Goal: Task Accomplishment & Management: Manage account settings

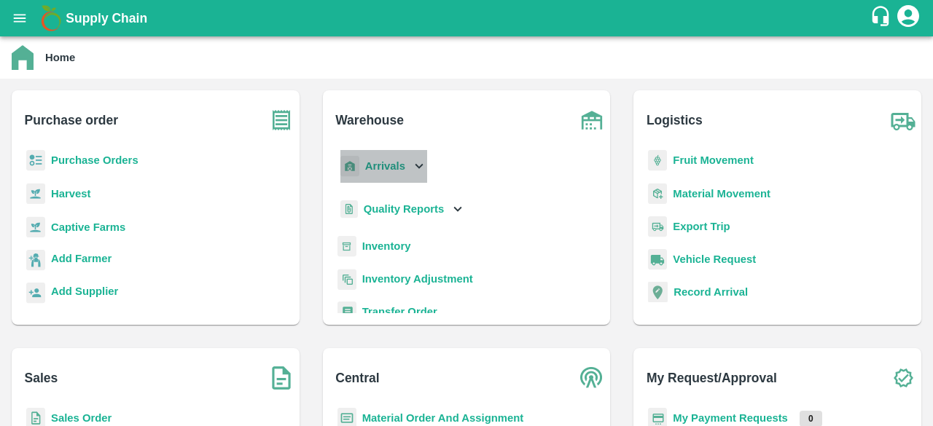
click at [417, 165] on icon at bounding box center [419, 166] width 16 height 16
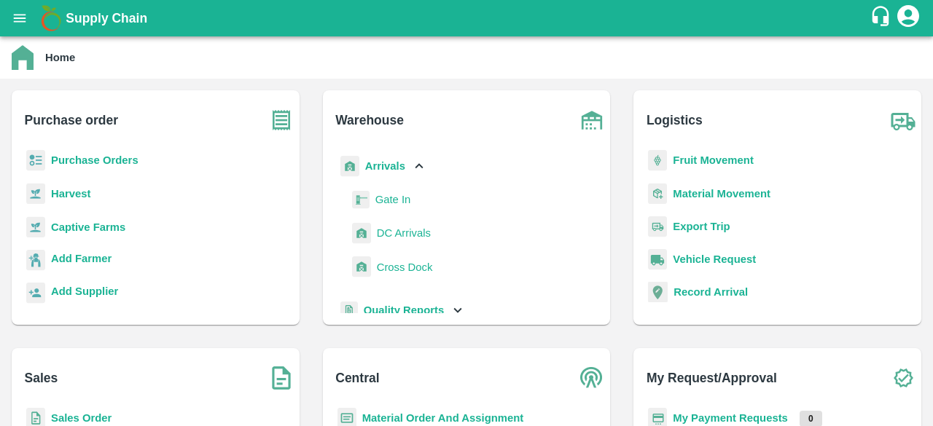
click at [401, 234] on span "DC Arrivals" at bounding box center [404, 233] width 54 height 16
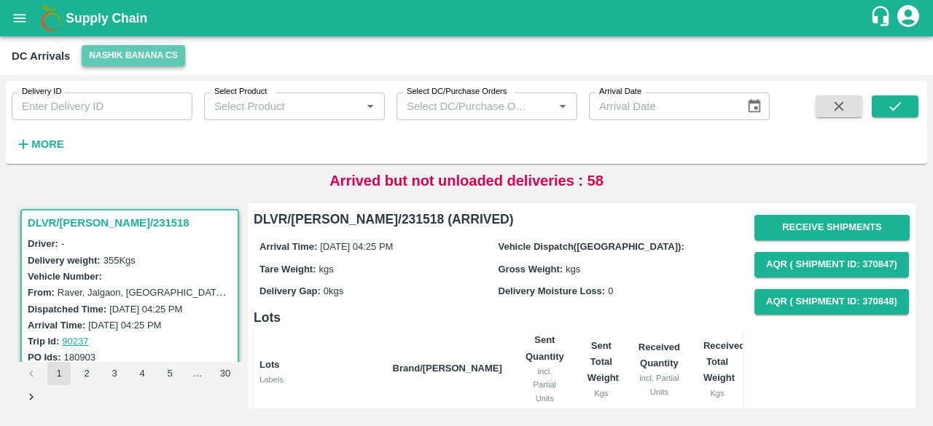
click at [125, 52] on button "Nashik Banana CS" at bounding box center [133, 55] width 103 height 21
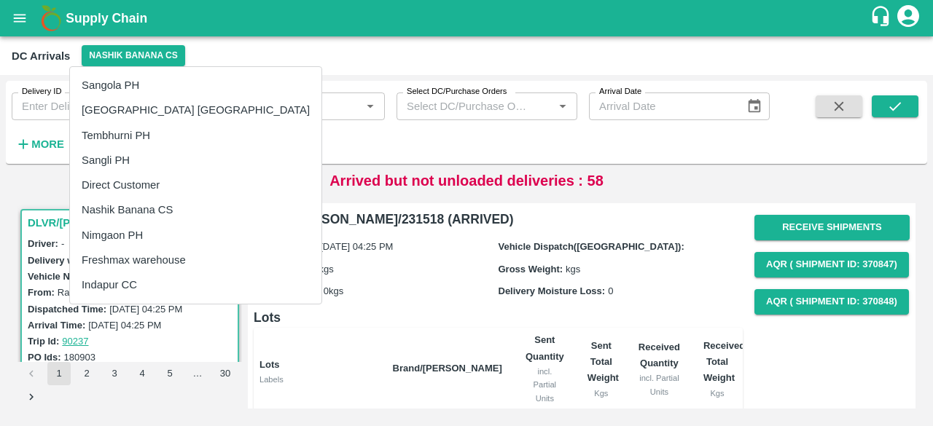
click at [128, 234] on li "Nimgaon PH" at bounding box center [195, 235] width 251 height 25
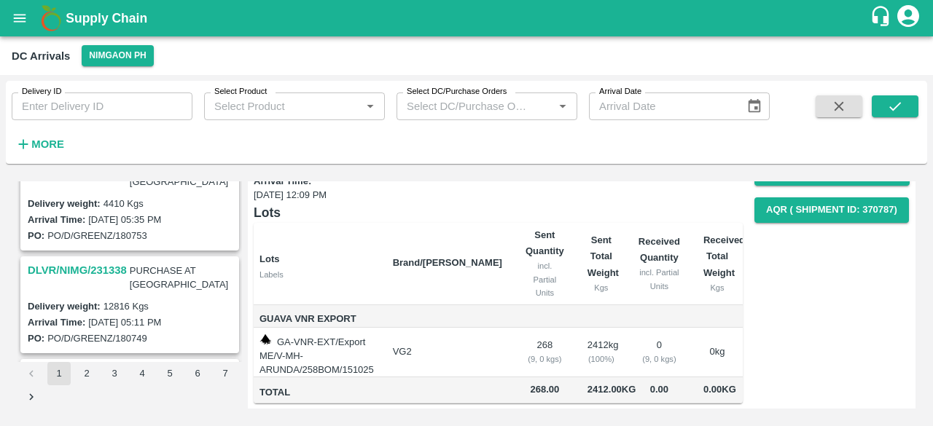
scroll to position [127, 0]
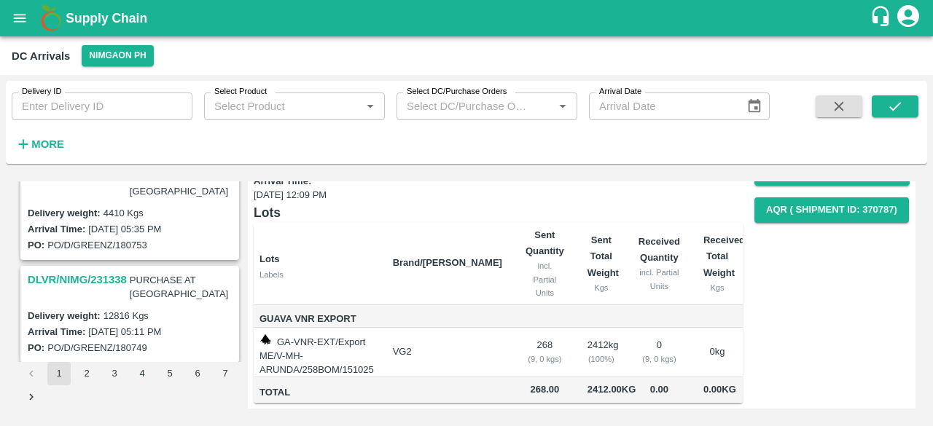
click at [89, 270] on h3 "DLVR/NIMG/231338" at bounding box center [77, 279] width 99 height 19
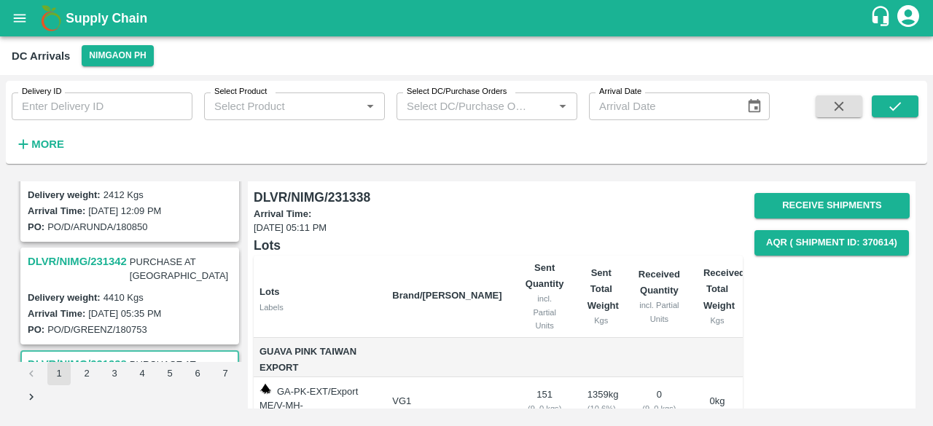
scroll to position [33, 0]
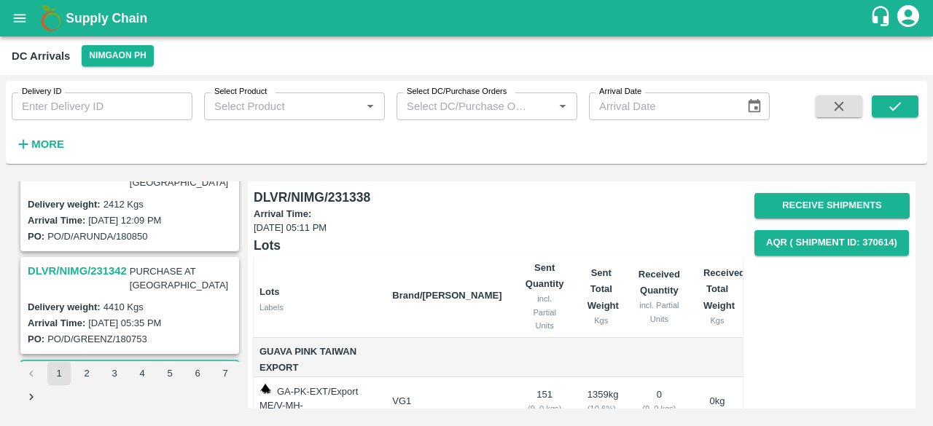
click at [114, 262] on h3 "DLVR/NIMG/231342" at bounding box center [77, 271] width 99 height 19
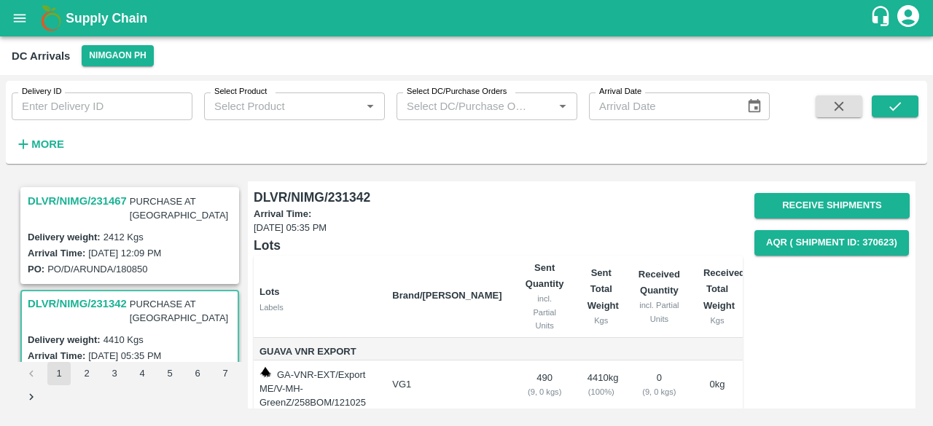
click at [108, 201] on h3 "DLVR/NIMG/231467" at bounding box center [77, 201] width 99 height 19
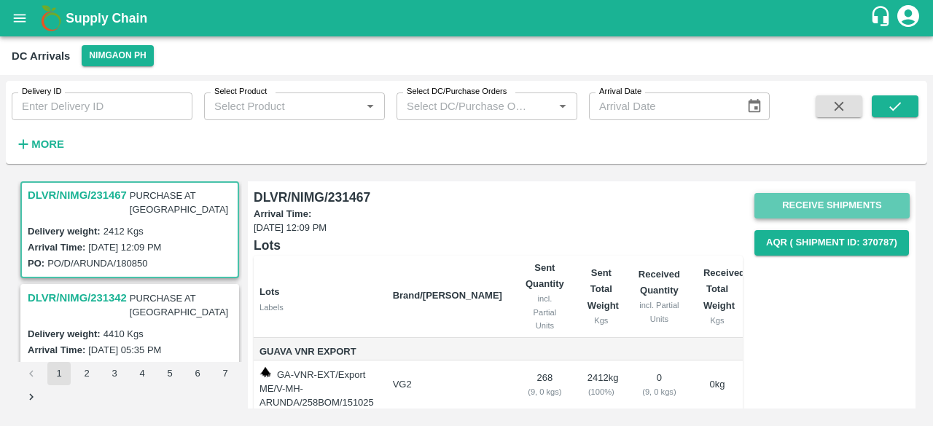
click at [806, 205] on button "Receive Shipments" at bounding box center [831, 206] width 155 height 26
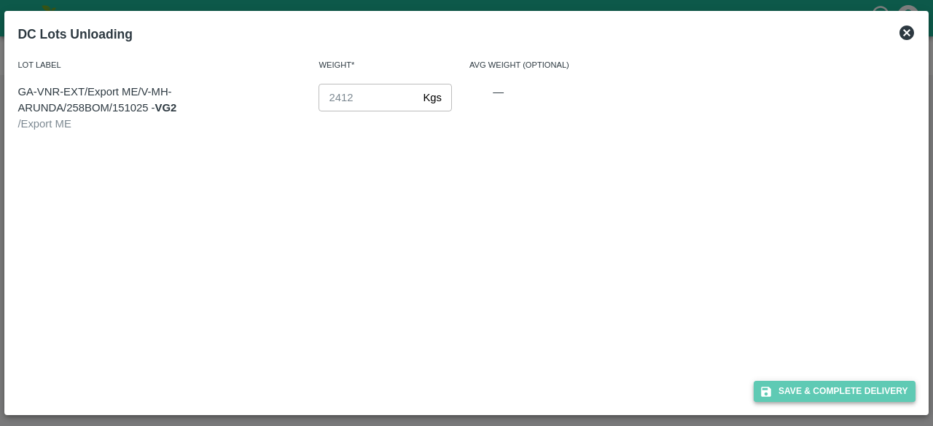
click at [826, 396] on button "Save & Complete Delivery" at bounding box center [835, 391] width 162 height 21
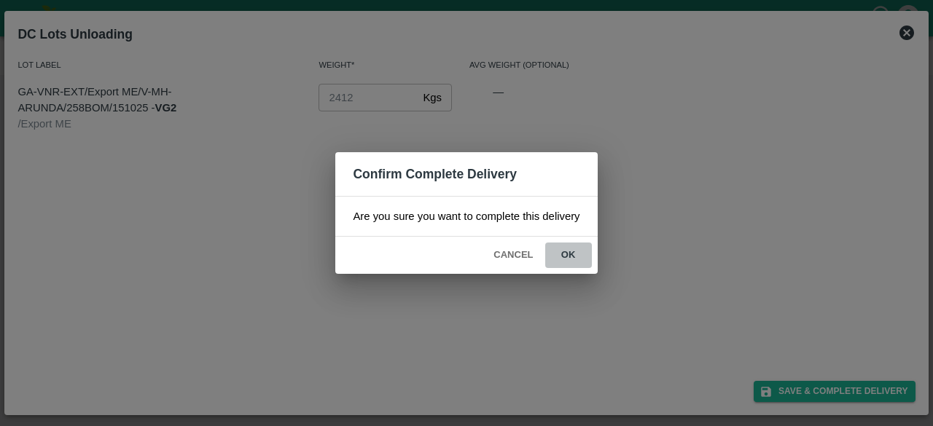
click at [567, 251] on button "ok" at bounding box center [568, 256] width 47 height 26
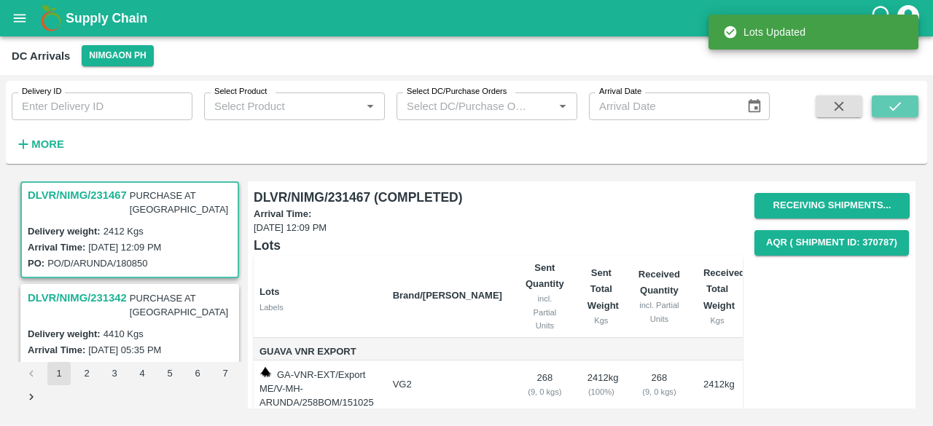
click at [892, 112] on icon "submit" at bounding box center [895, 106] width 16 height 16
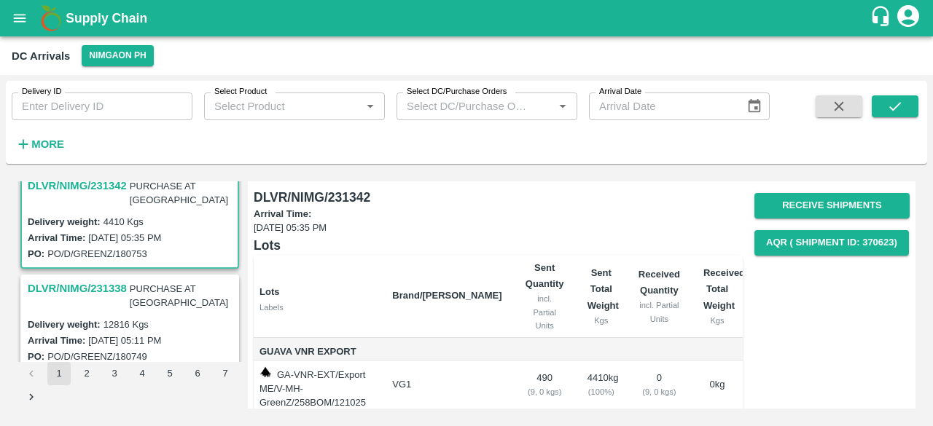
scroll to position [15, 0]
click at [94, 280] on h3 "DLVR/NIMG/231338" at bounding box center [77, 289] width 99 height 19
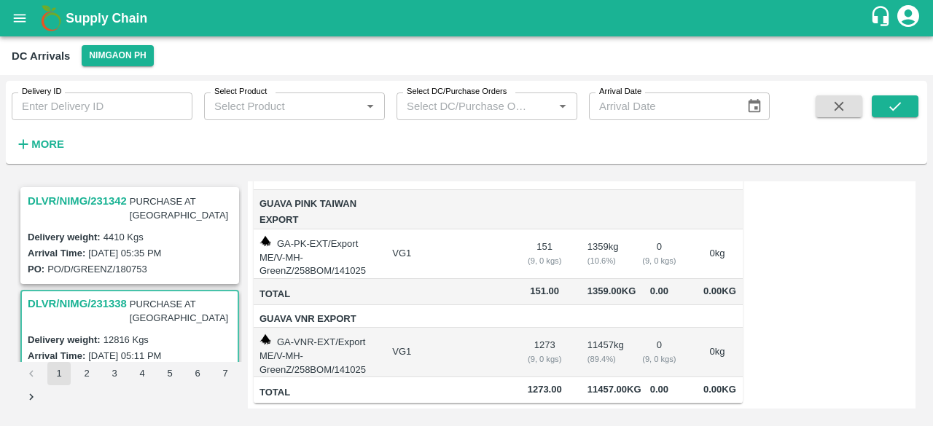
click at [98, 201] on h3 "DLVR/NIMG/231342" at bounding box center [77, 201] width 99 height 19
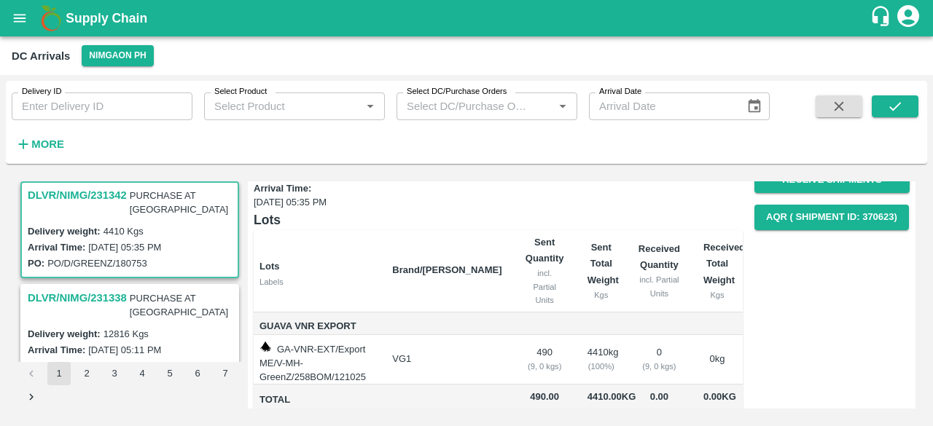
scroll to position [44, 0]
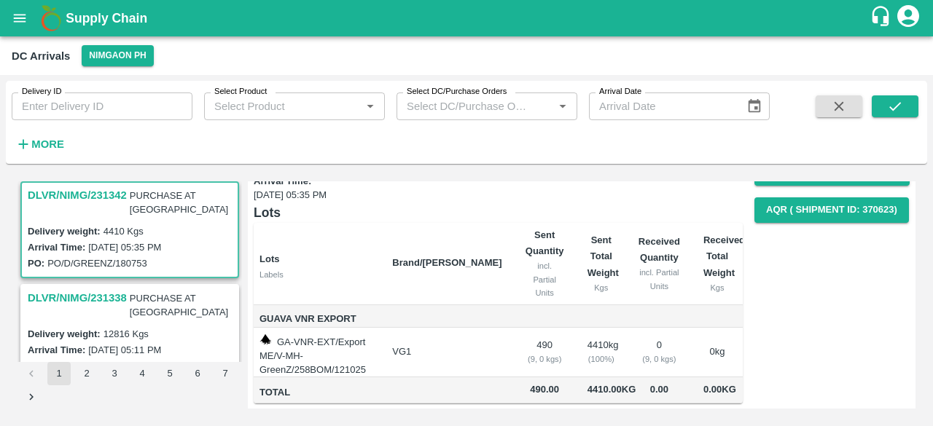
click at [106, 289] on h3 "DLVR/NIMG/231338" at bounding box center [77, 298] width 99 height 19
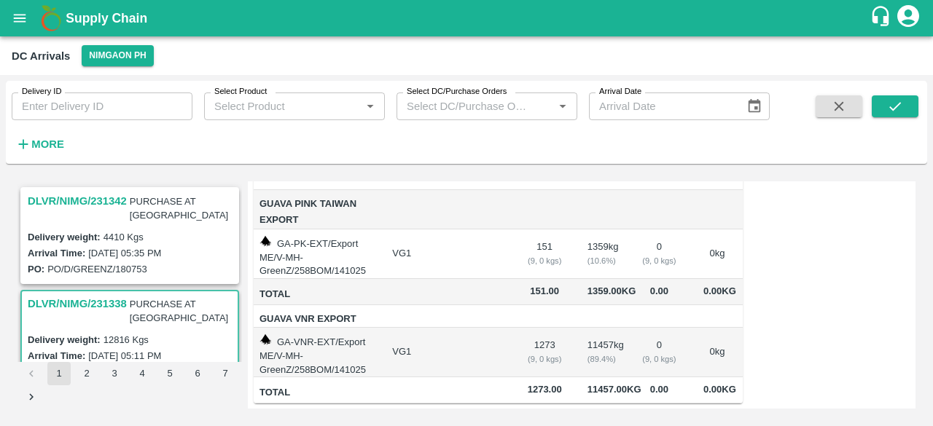
click at [96, 198] on h3 "DLVR/NIMG/231342" at bounding box center [77, 201] width 99 height 19
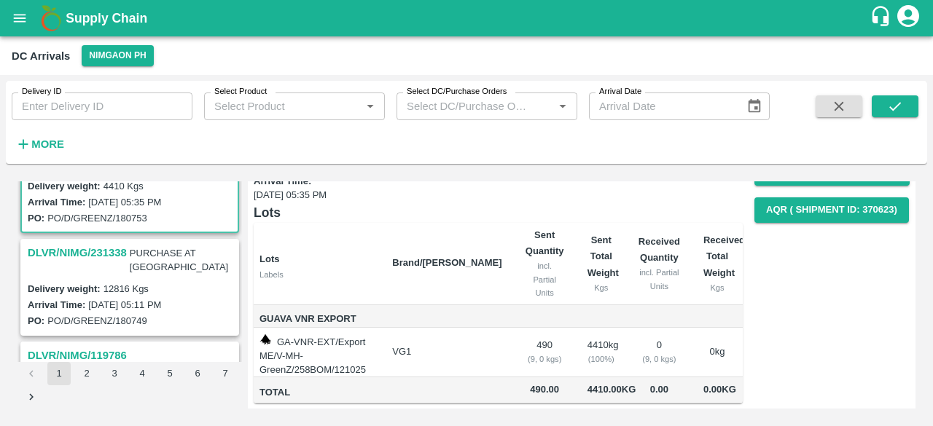
scroll to position [59, 0]
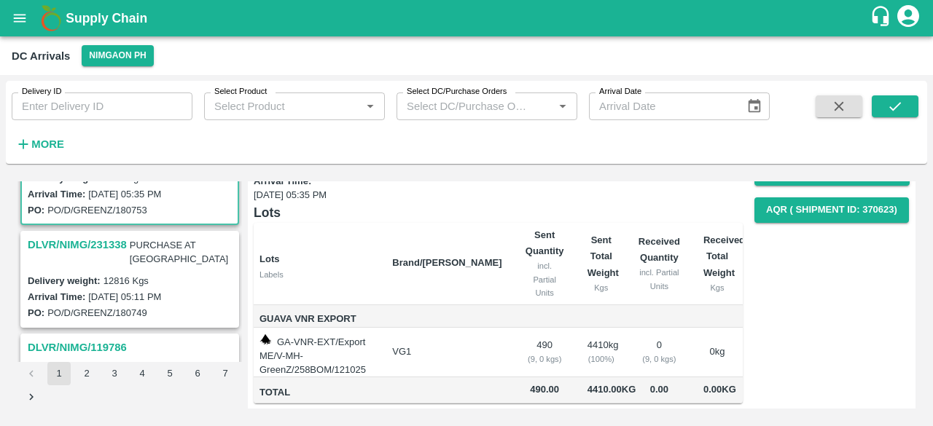
click at [90, 235] on h3 "DLVR/NIMG/231338" at bounding box center [77, 244] width 99 height 19
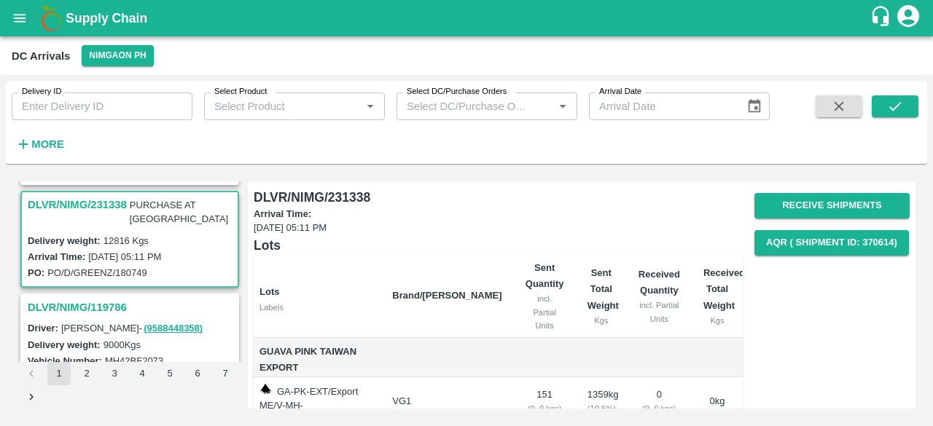
scroll to position [160, 0]
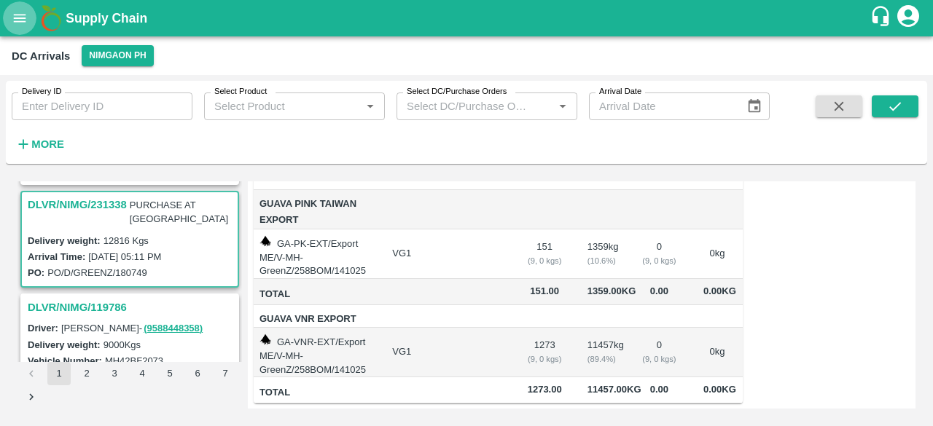
click at [19, 21] on icon "open drawer" at bounding box center [20, 18] width 12 height 8
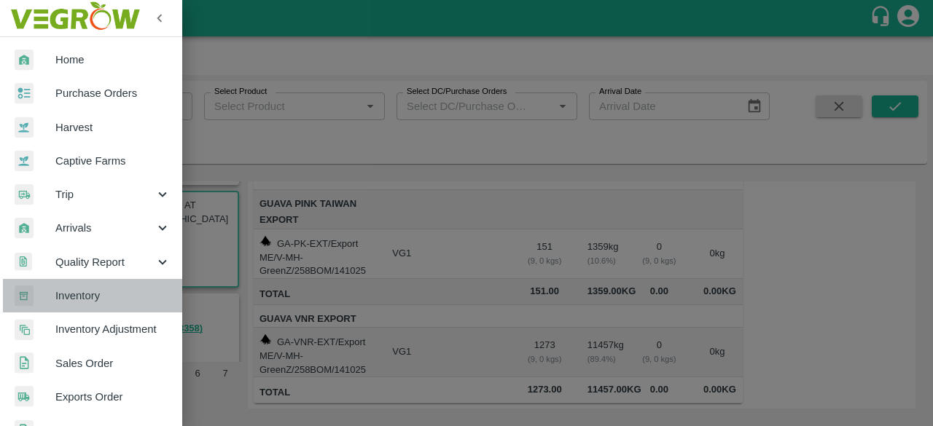
click at [103, 303] on span "Inventory" at bounding box center [112, 296] width 115 height 16
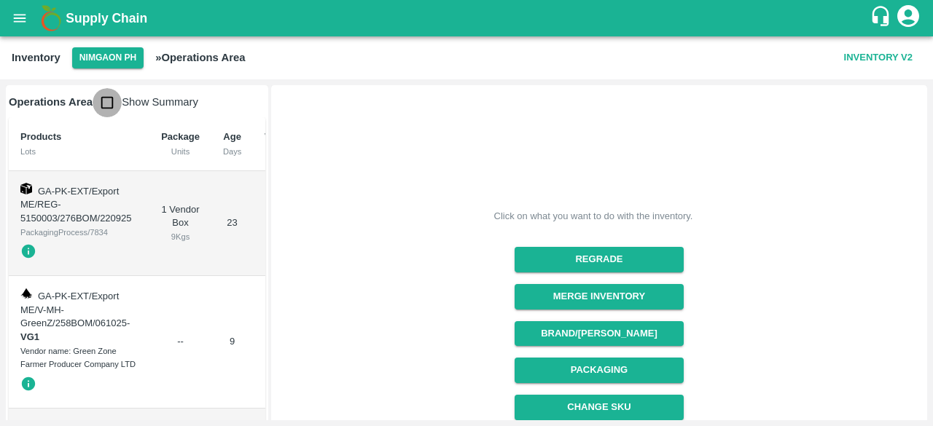
click at [102, 106] on input "checkbox" at bounding box center [107, 102] width 29 height 29
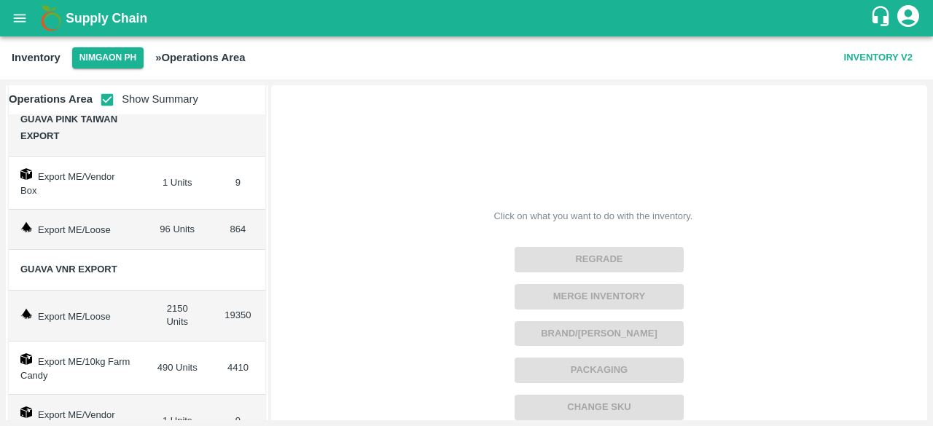
scroll to position [66, 0]
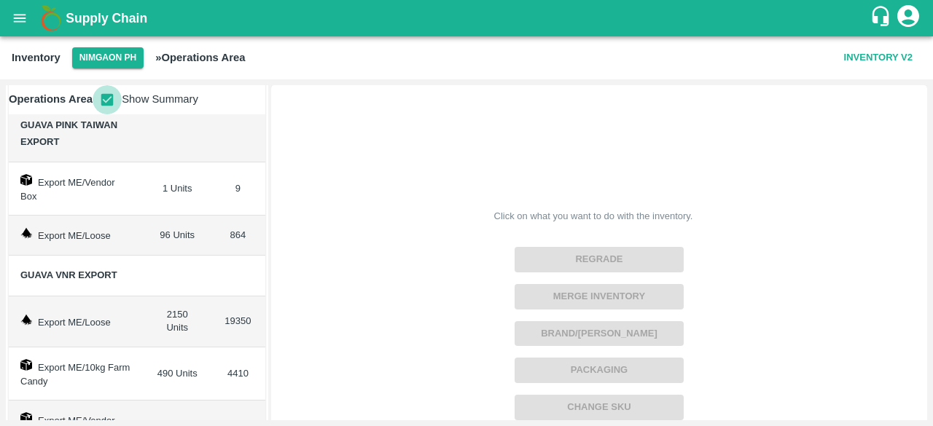
click at [109, 101] on input "checkbox" at bounding box center [107, 99] width 29 height 29
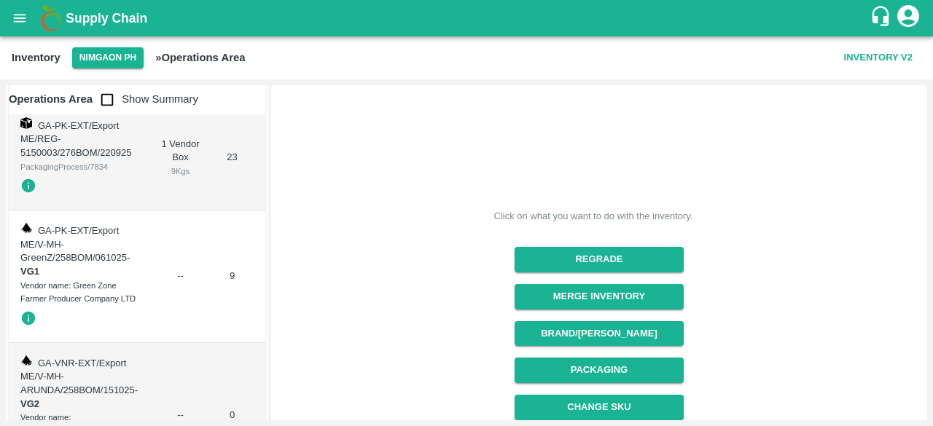
scroll to position [0, 0]
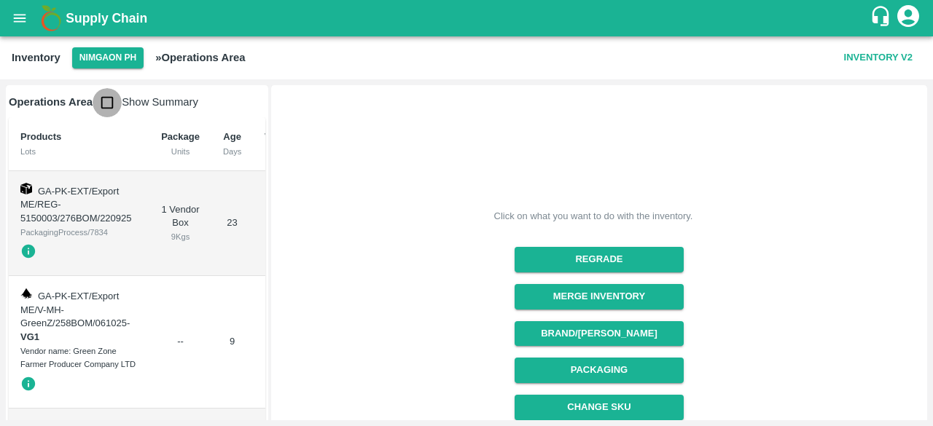
click at [106, 106] on input "checkbox" at bounding box center [107, 102] width 29 height 29
checkbox input "true"
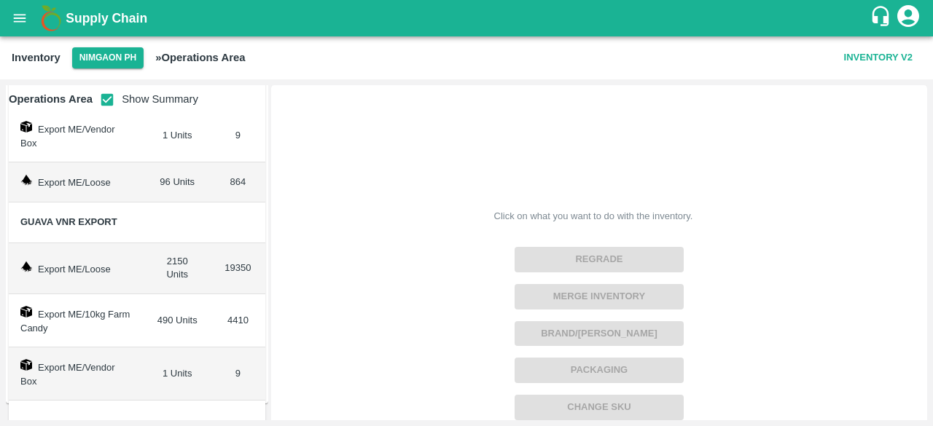
scroll to position [121, 0]
click at [22, 24] on icon "open drawer" at bounding box center [20, 18] width 16 height 16
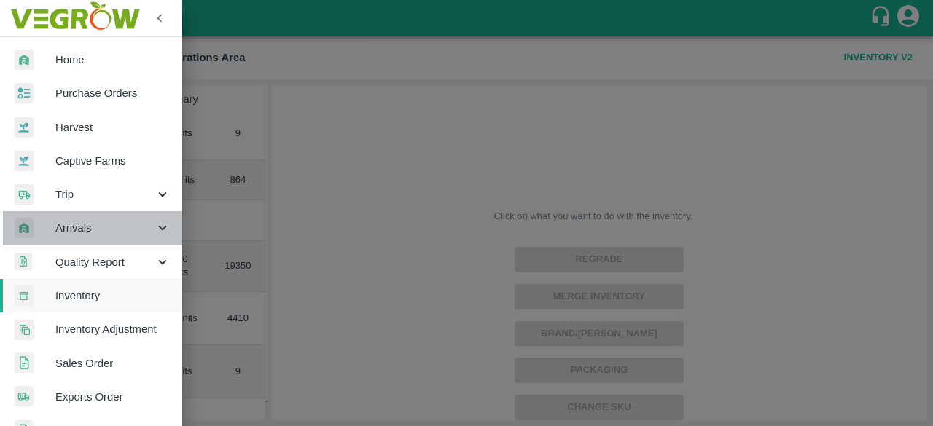
click at [127, 227] on span "Arrivals" at bounding box center [104, 228] width 99 height 16
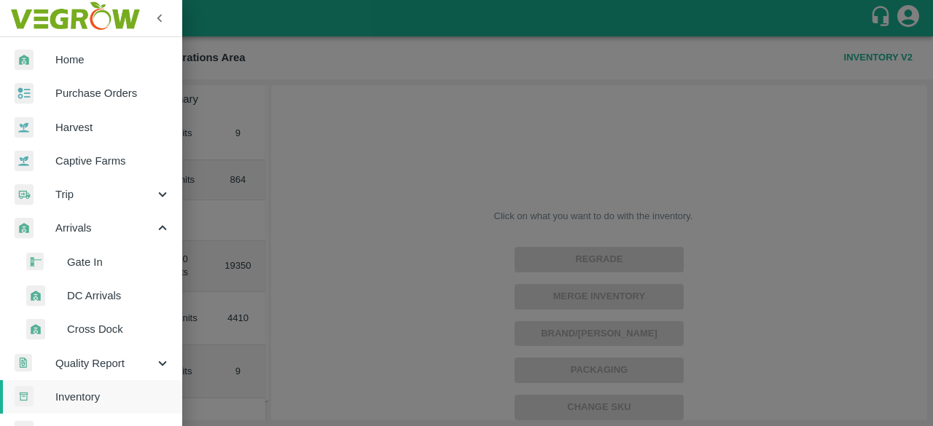
click at [99, 301] on span "DC Arrivals" at bounding box center [118, 296] width 103 height 16
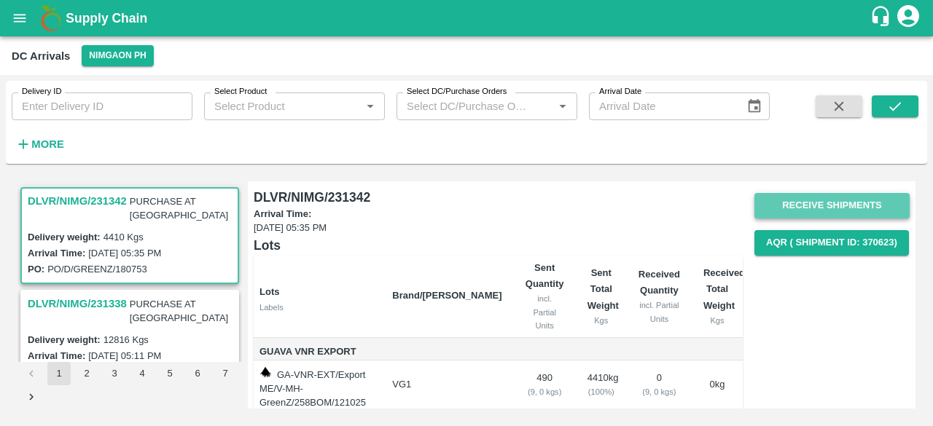
click at [813, 207] on button "Receive Shipments" at bounding box center [831, 206] width 155 height 26
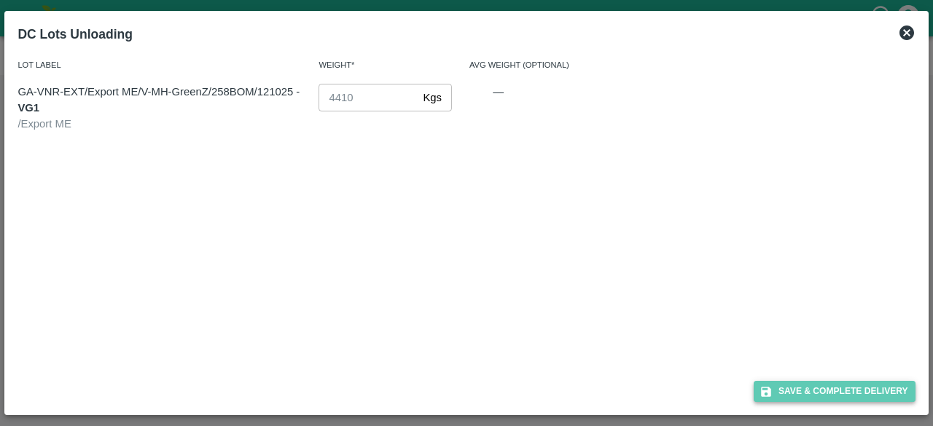
click at [824, 384] on button "Save & Complete Delivery" at bounding box center [835, 391] width 162 height 21
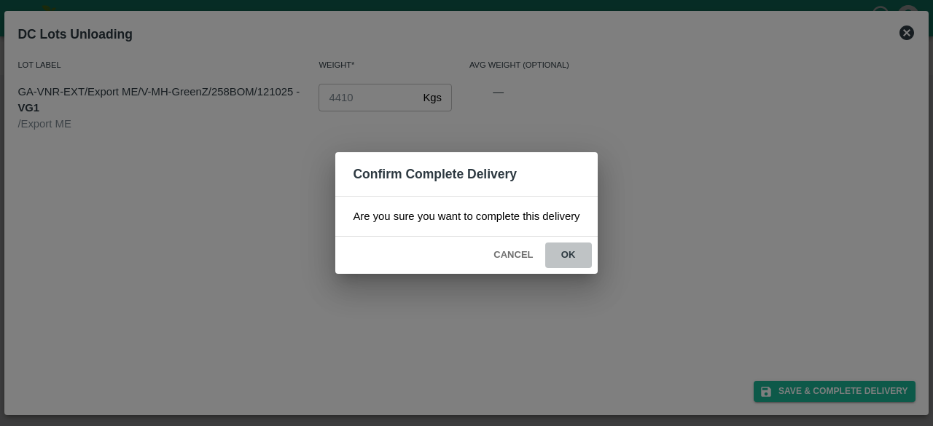
click at [571, 254] on button "ok" at bounding box center [568, 256] width 47 height 26
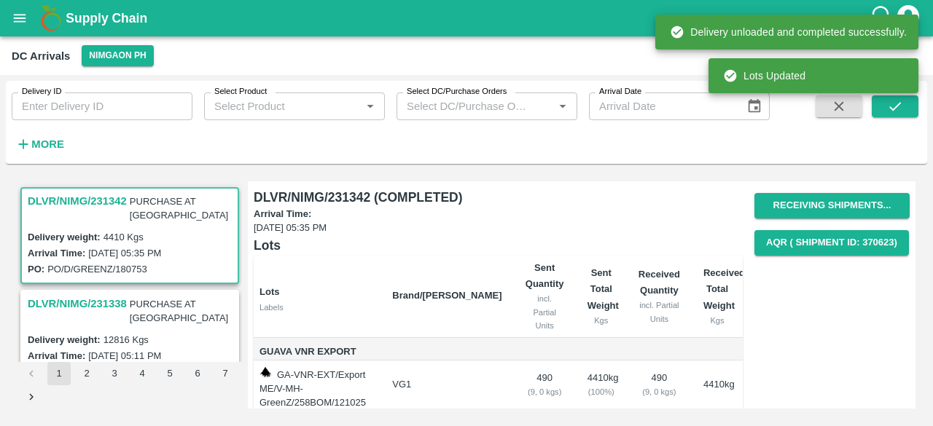
scroll to position [41, 0]
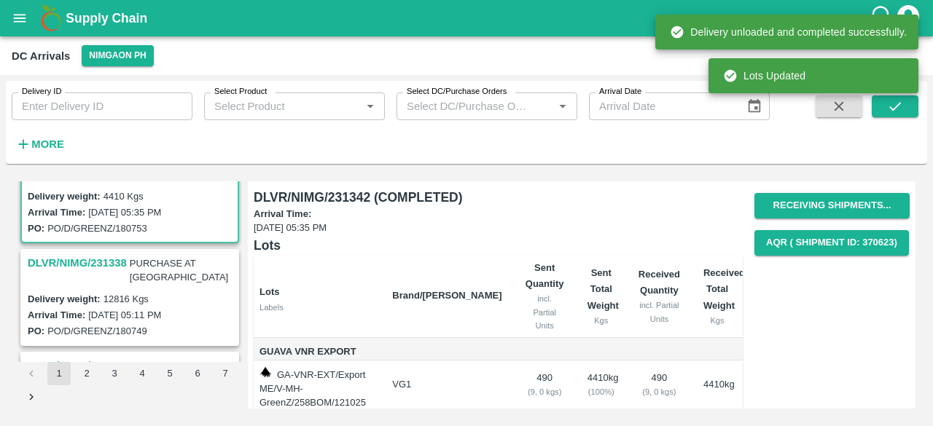
click at [55, 254] on h3 "DLVR/NIMG/231338" at bounding box center [77, 263] width 99 height 19
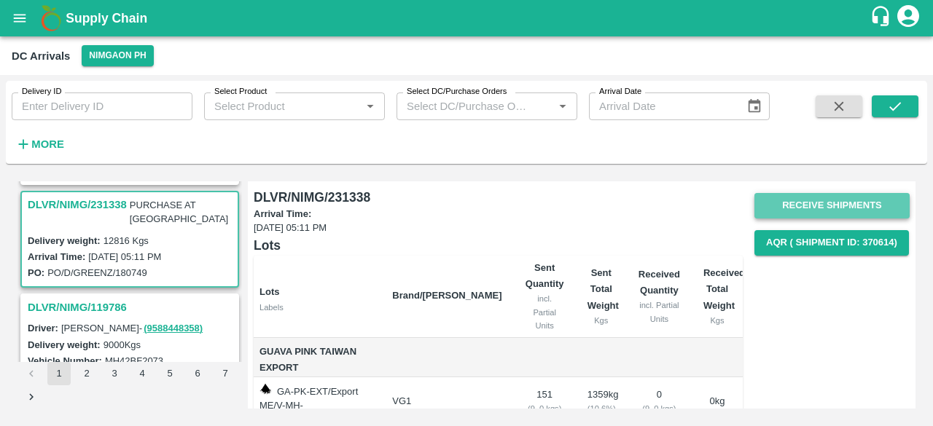
click at [808, 198] on button "Receive Shipments" at bounding box center [831, 206] width 155 height 26
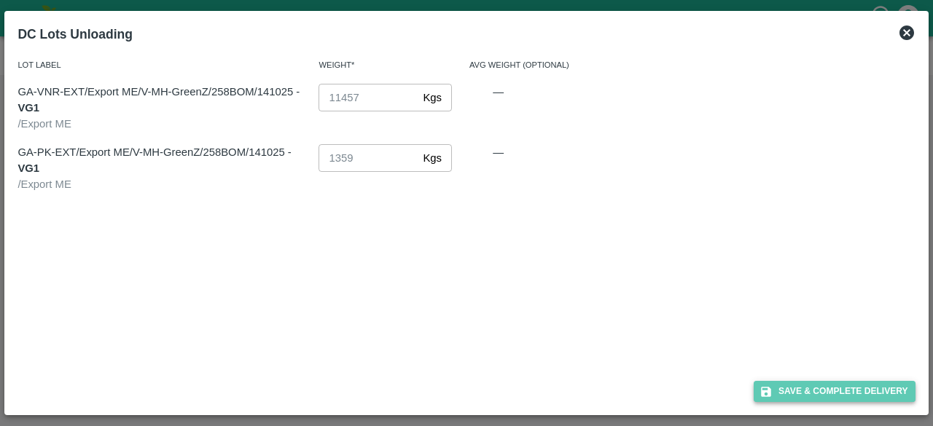
click at [827, 391] on button "Save & Complete Delivery" at bounding box center [835, 391] width 162 height 21
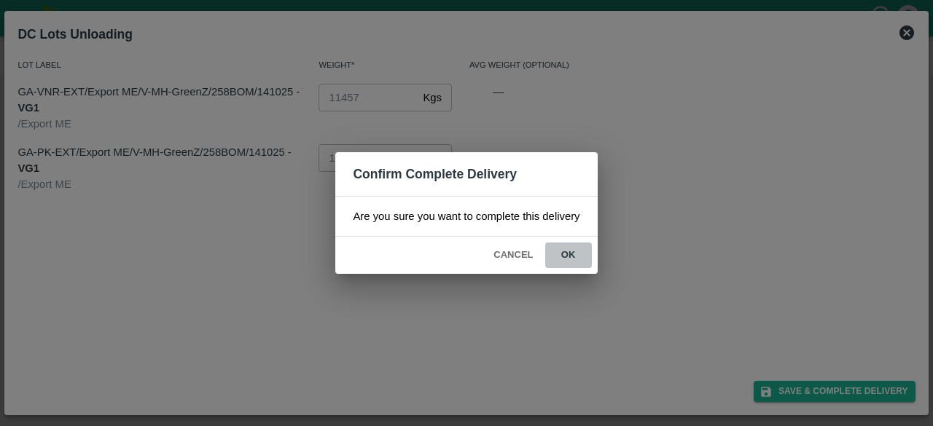
click at [571, 257] on button "ok" at bounding box center [568, 256] width 47 height 26
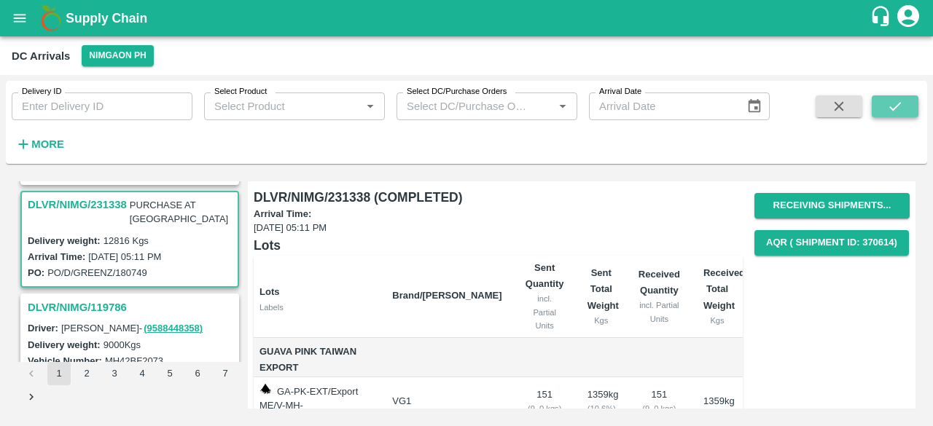
click at [896, 112] on icon "submit" at bounding box center [895, 106] width 16 height 16
